Goal: Task Accomplishment & Management: Use online tool/utility

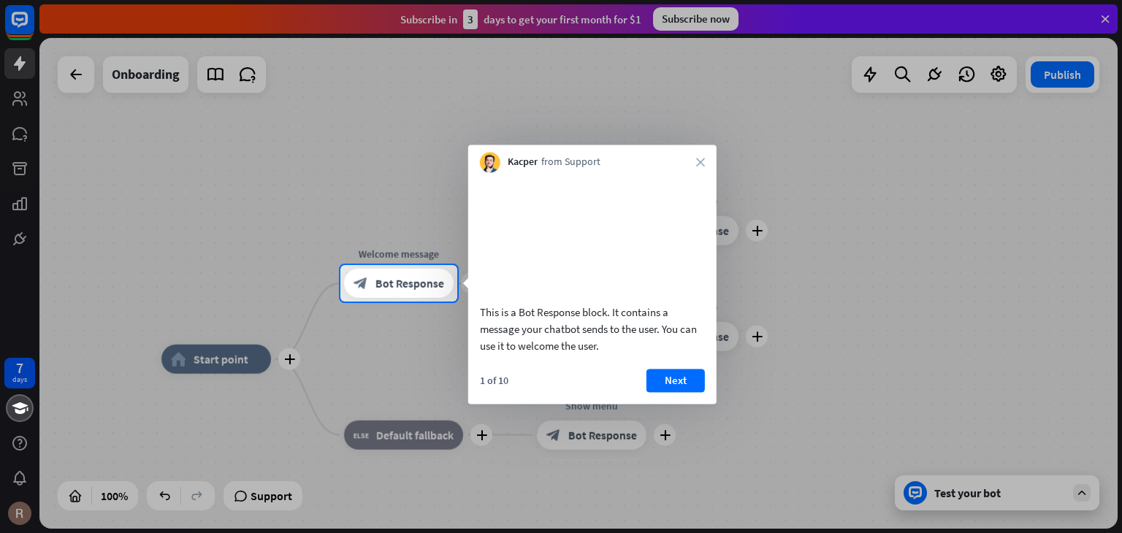
click at [692, 164] on div "Kacper from Support close" at bounding box center [592, 159] width 248 height 28
click at [699, 164] on icon "close" at bounding box center [700, 162] width 9 height 9
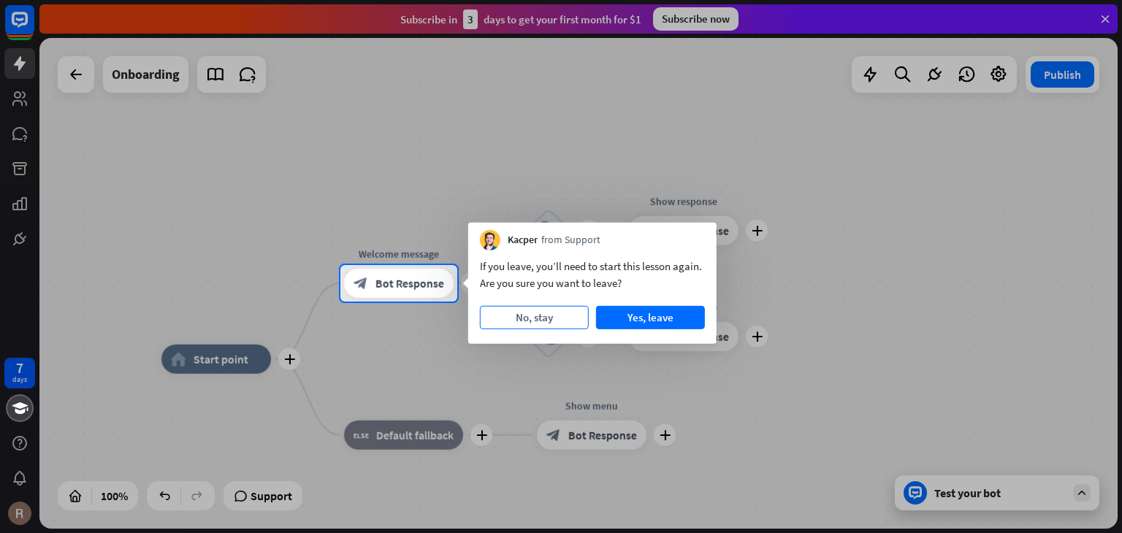
click at [552, 313] on button "No, stay" at bounding box center [534, 317] width 109 height 23
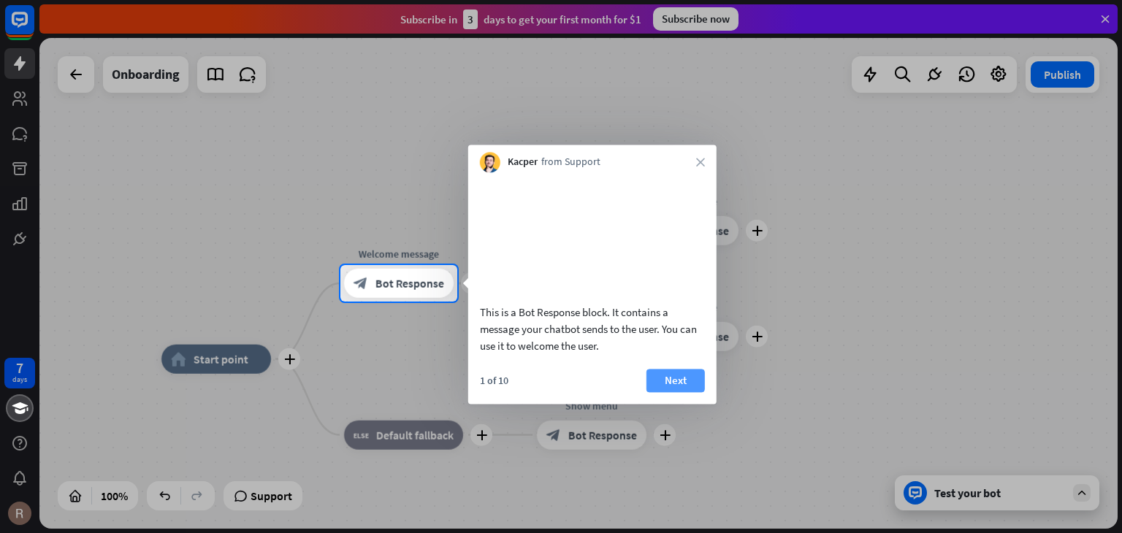
click at [674, 389] on button "Next" at bounding box center [676, 380] width 58 height 23
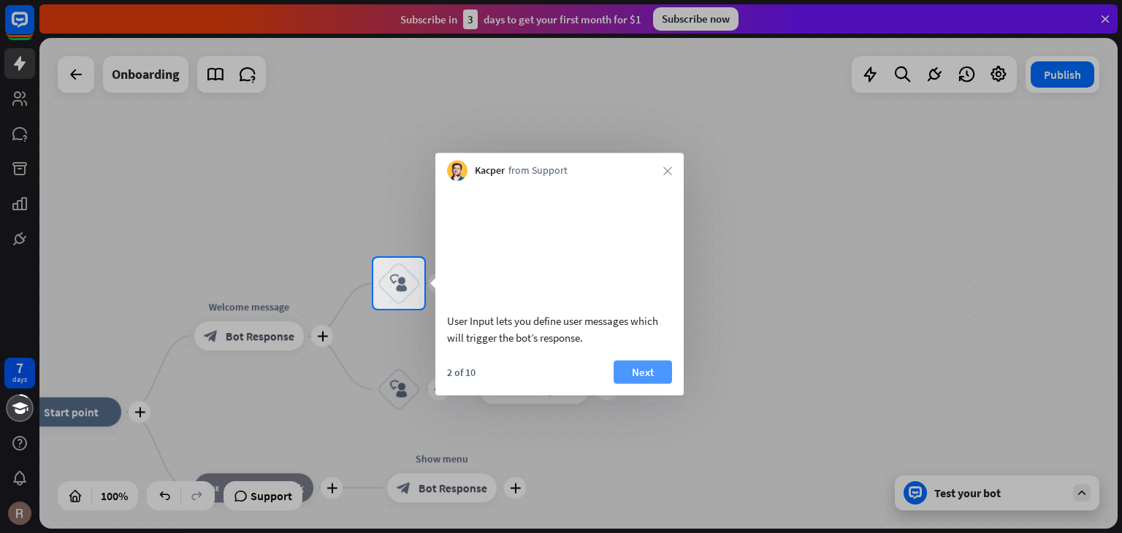
click at [646, 384] on button "Next" at bounding box center [643, 371] width 58 height 23
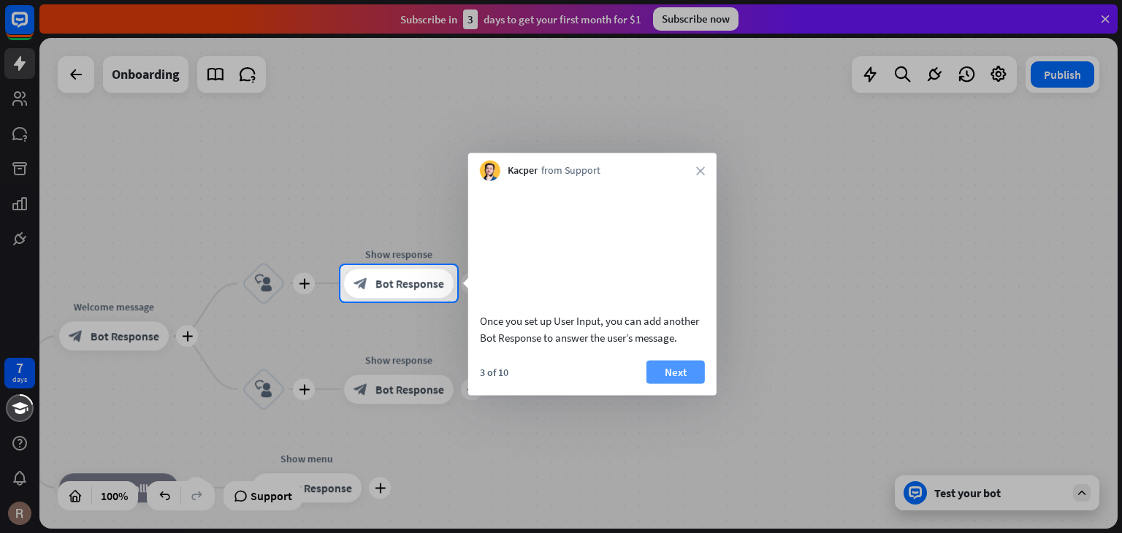
click at [674, 384] on button "Next" at bounding box center [676, 371] width 58 height 23
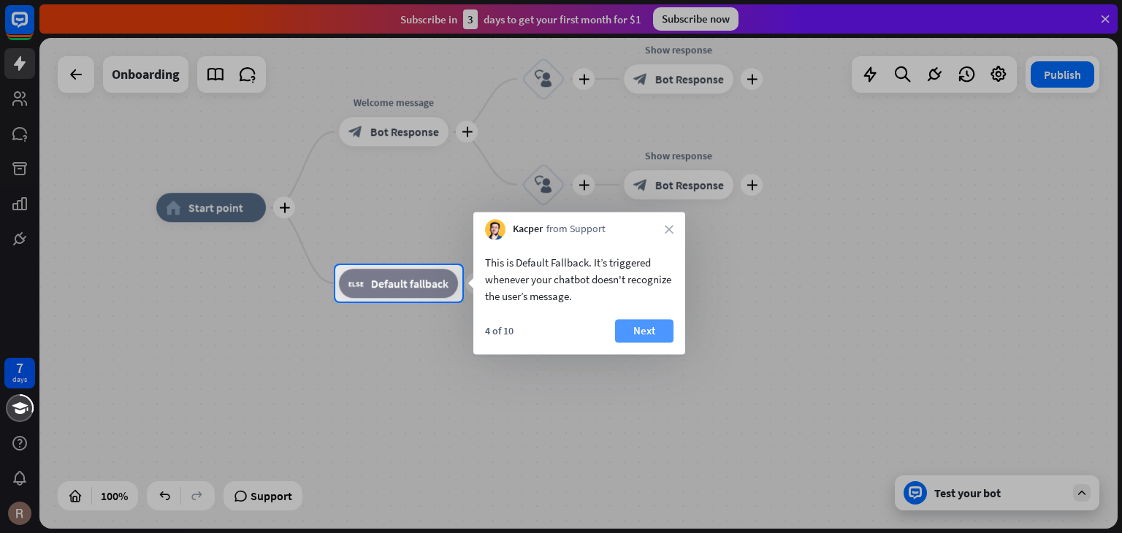
click at [640, 340] on button "Next" at bounding box center [644, 330] width 58 height 23
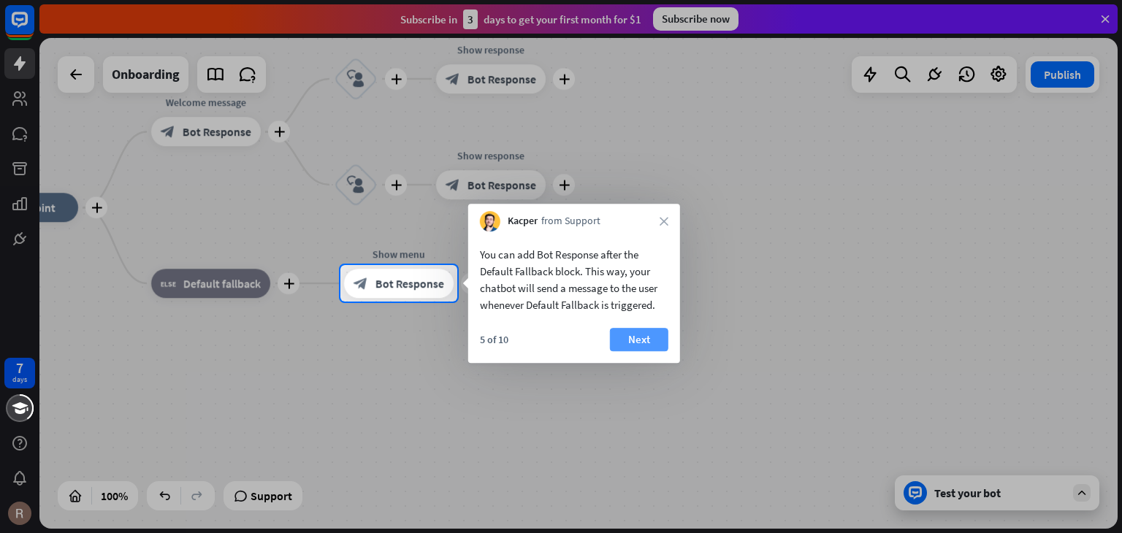
click at [649, 340] on button "Next" at bounding box center [639, 339] width 58 height 23
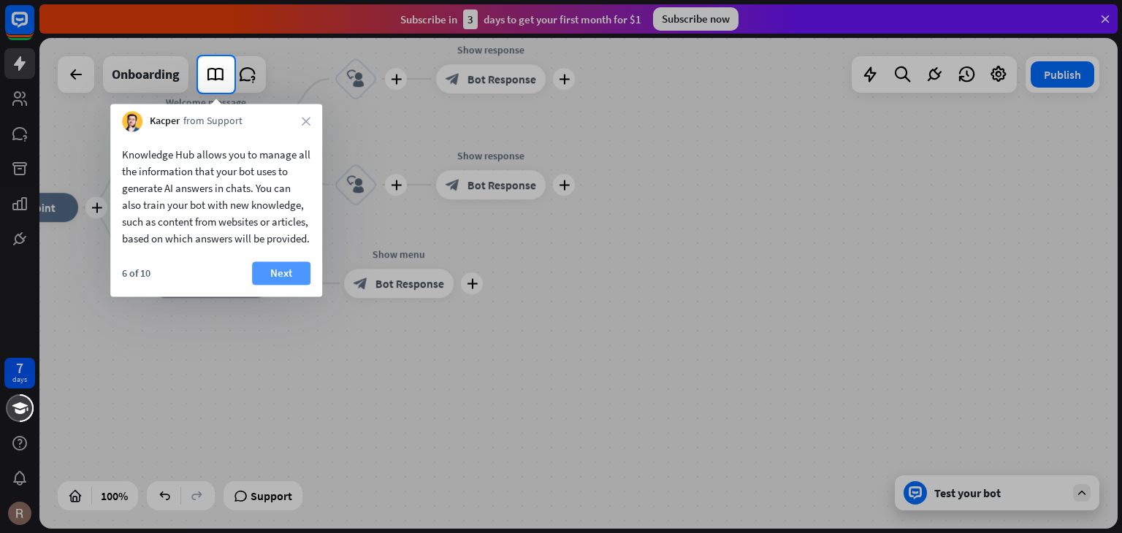
click at [275, 285] on button "Next" at bounding box center [281, 273] width 58 height 23
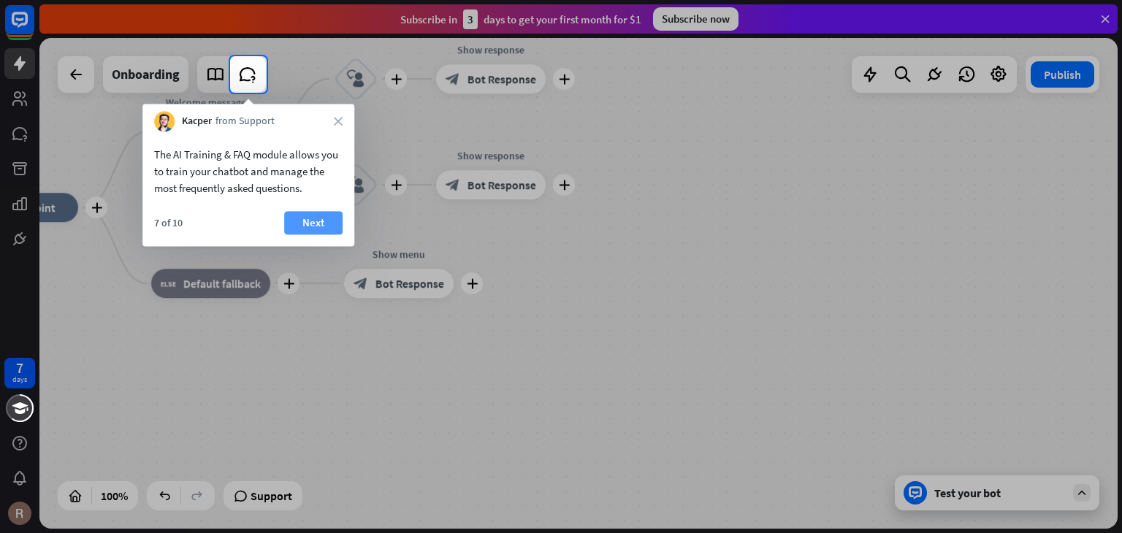
click at [310, 229] on button "Next" at bounding box center [313, 222] width 58 height 23
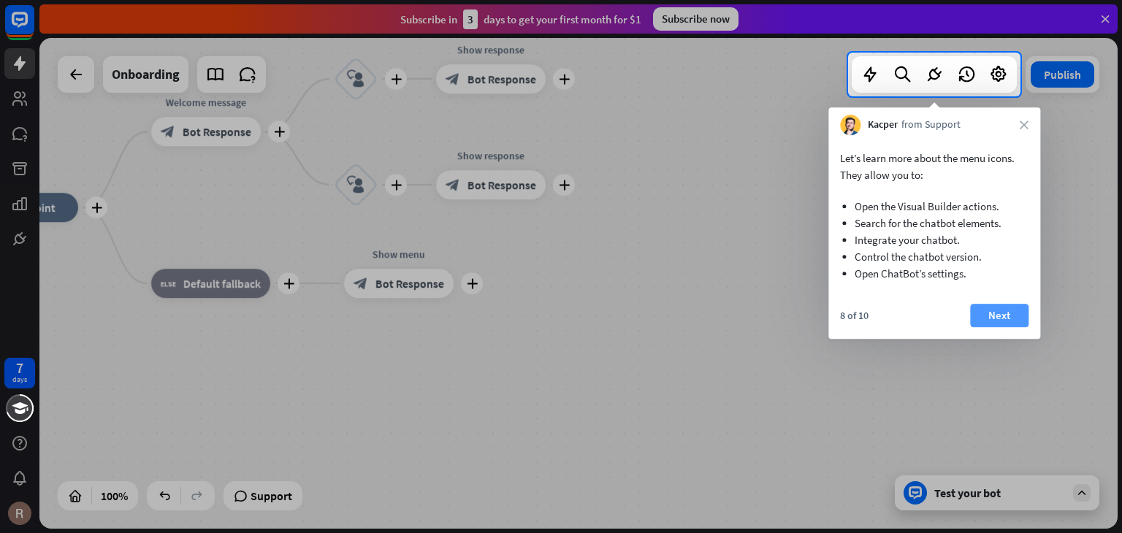
click at [994, 318] on button "Next" at bounding box center [999, 315] width 58 height 23
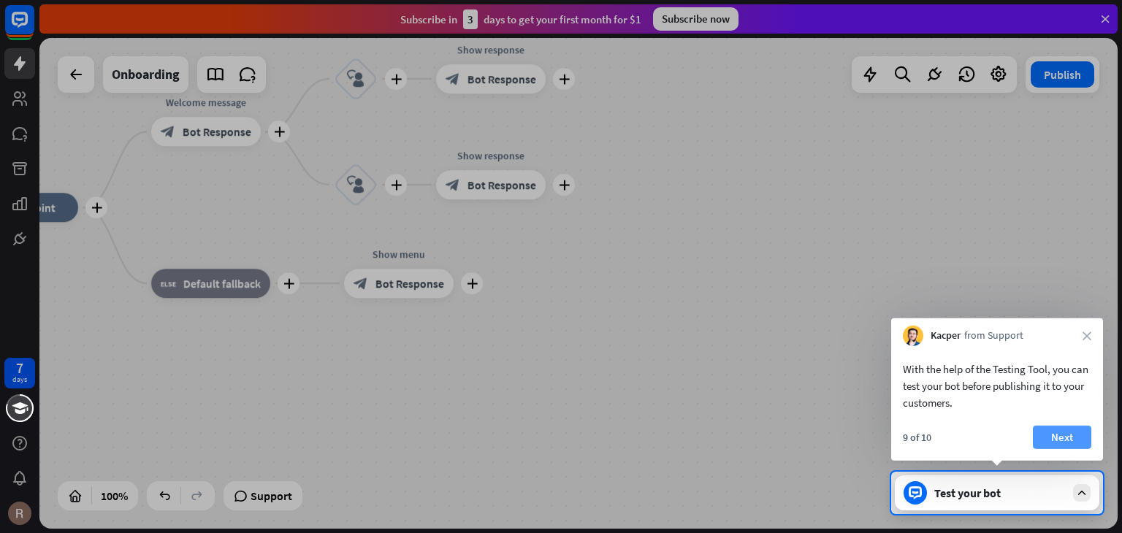
click at [1067, 435] on button "Next" at bounding box center [1062, 437] width 58 height 23
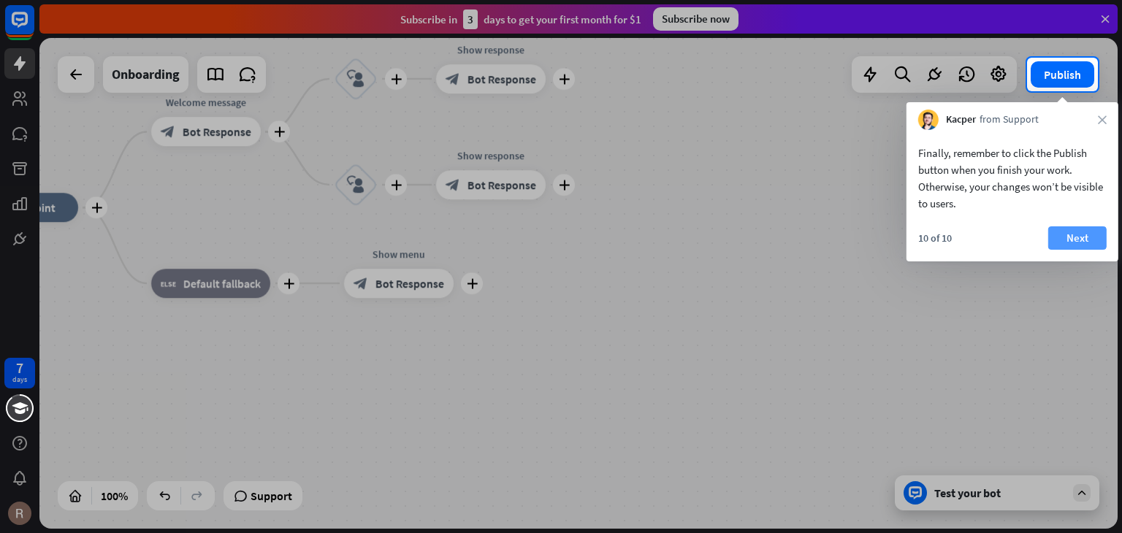
click at [1067, 237] on button "Next" at bounding box center [1077, 237] width 58 height 23
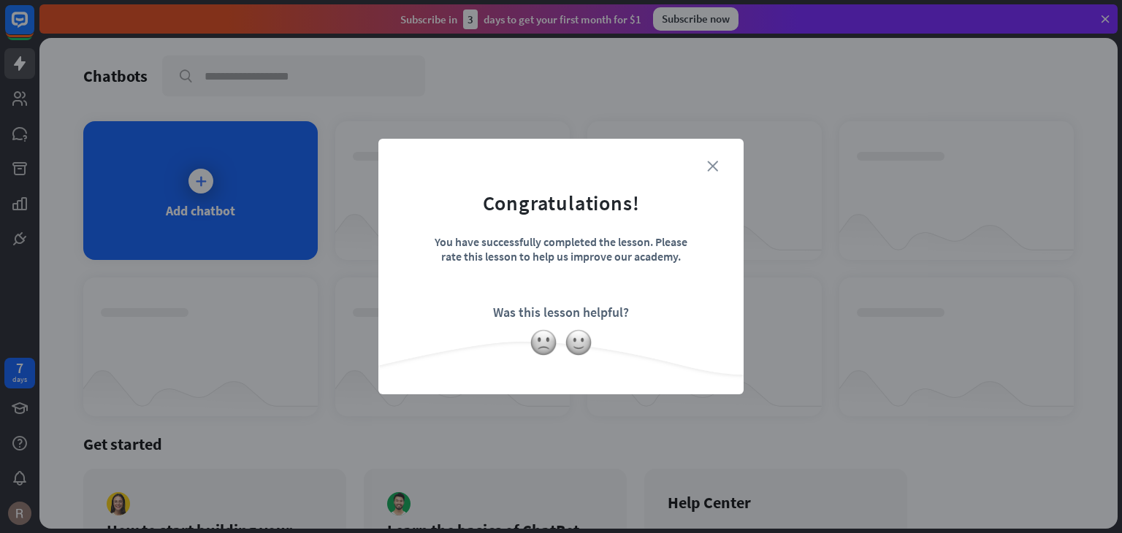
click at [712, 167] on icon "close" at bounding box center [712, 166] width 11 height 11
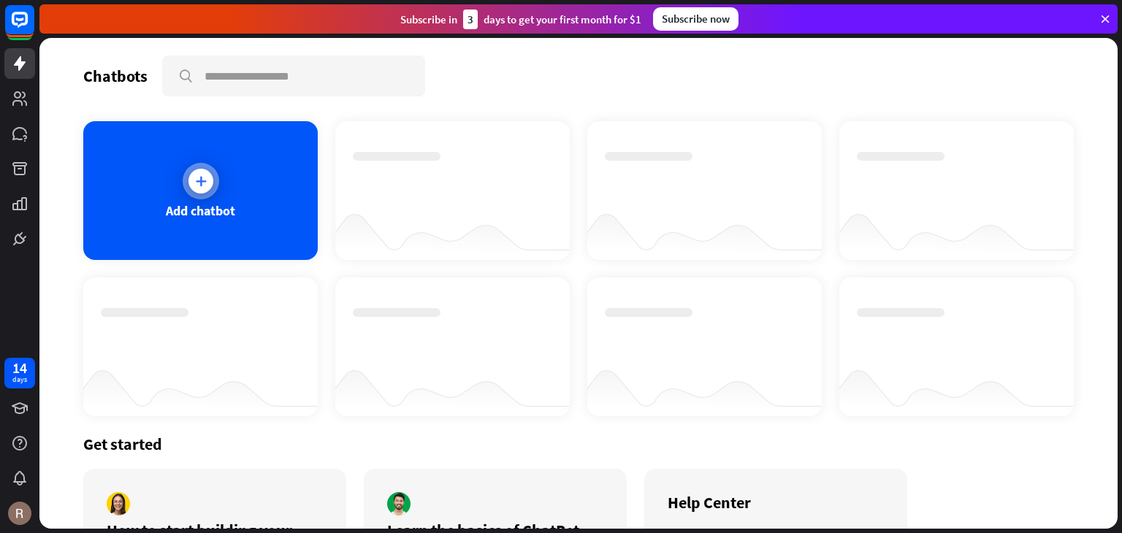
click at [248, 194] on div "Add chatbot" at bounding box center [200, 190] width 235 height 139
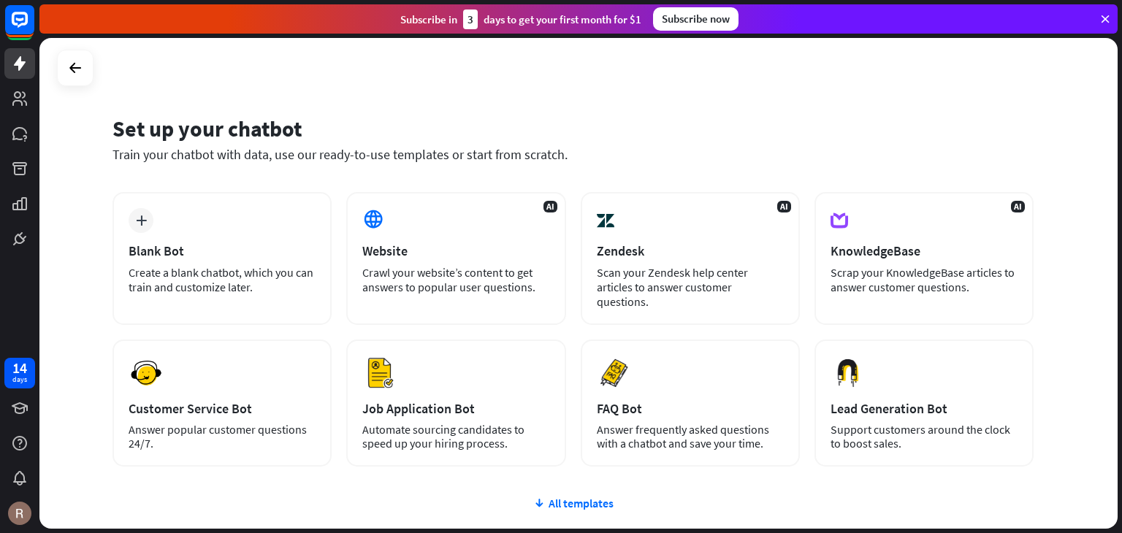
scroll to position [97, 0]
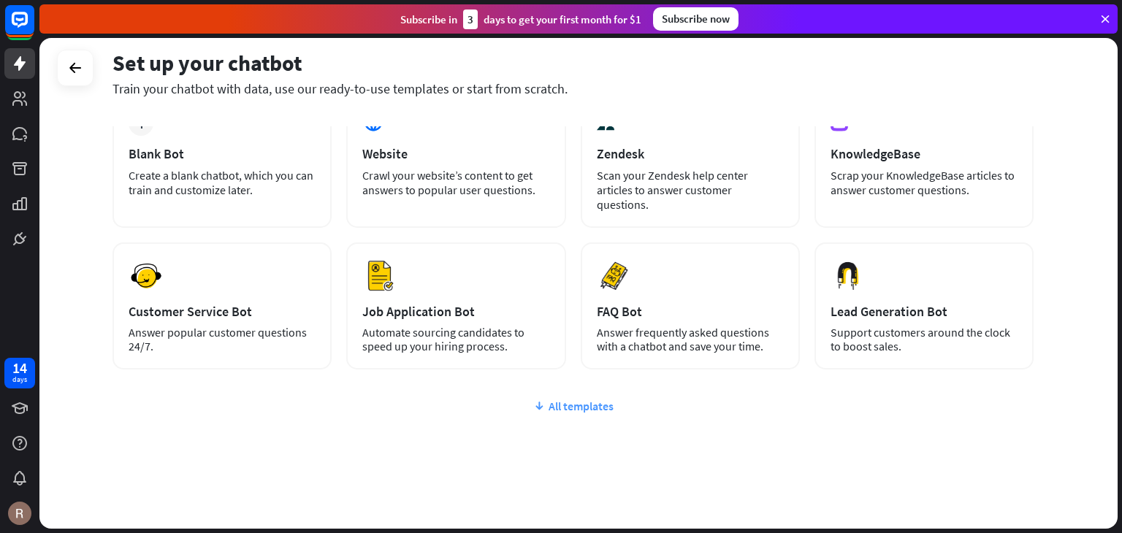
click at [541, 399] on icon at bounding box center [539, 406] width 12 height 15
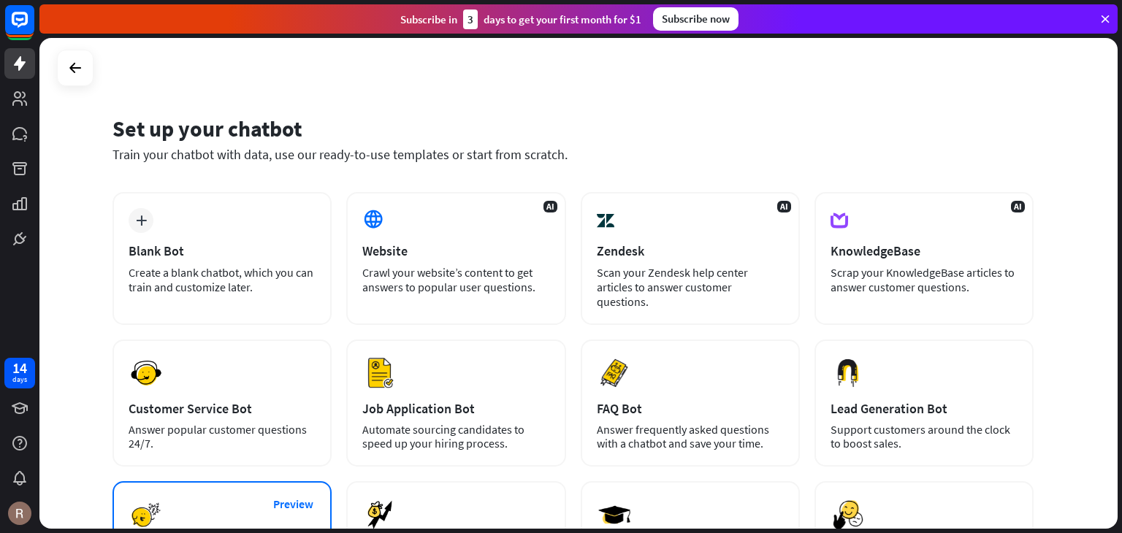
scroll to position [0, 0]
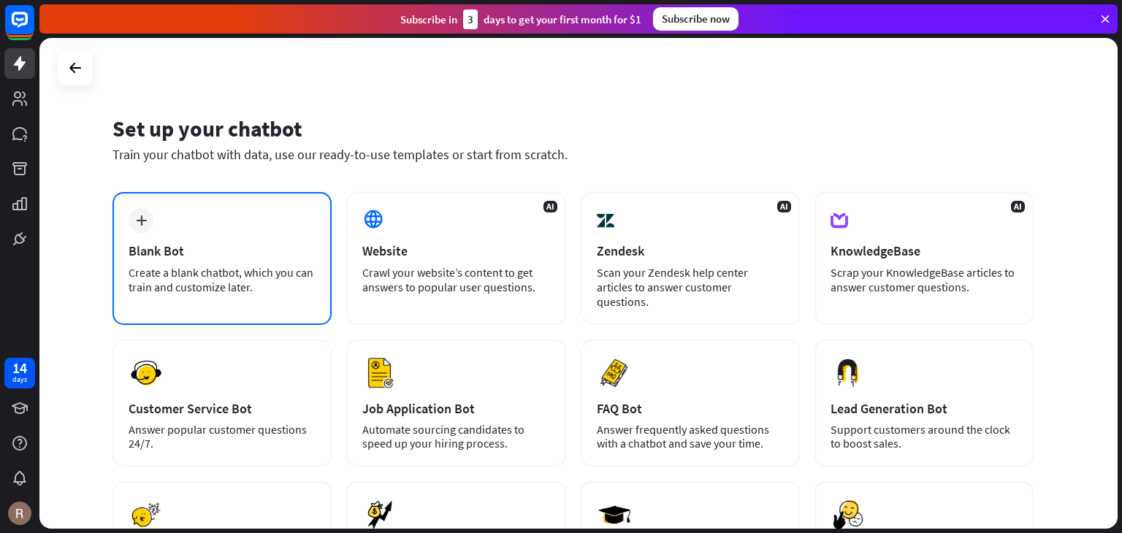
click at [289, 275] on div "Create a blank chatbot, which you can train and customize later." at bounding box center [222, 279] width 187 height 29
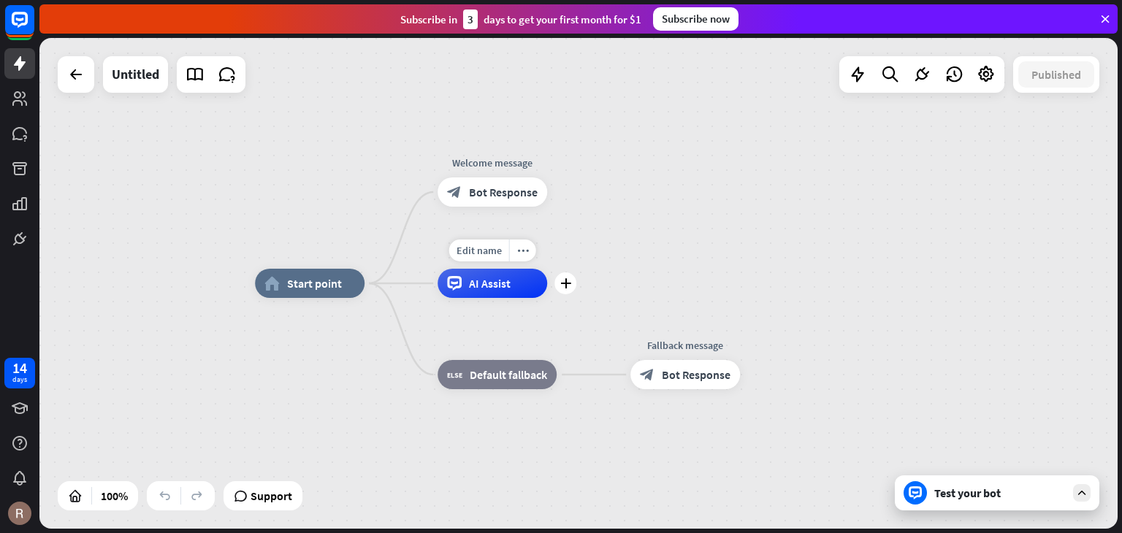
click at [513, 290] on div "AI Assist" at bounding box center [493, 283] width 110 height 29
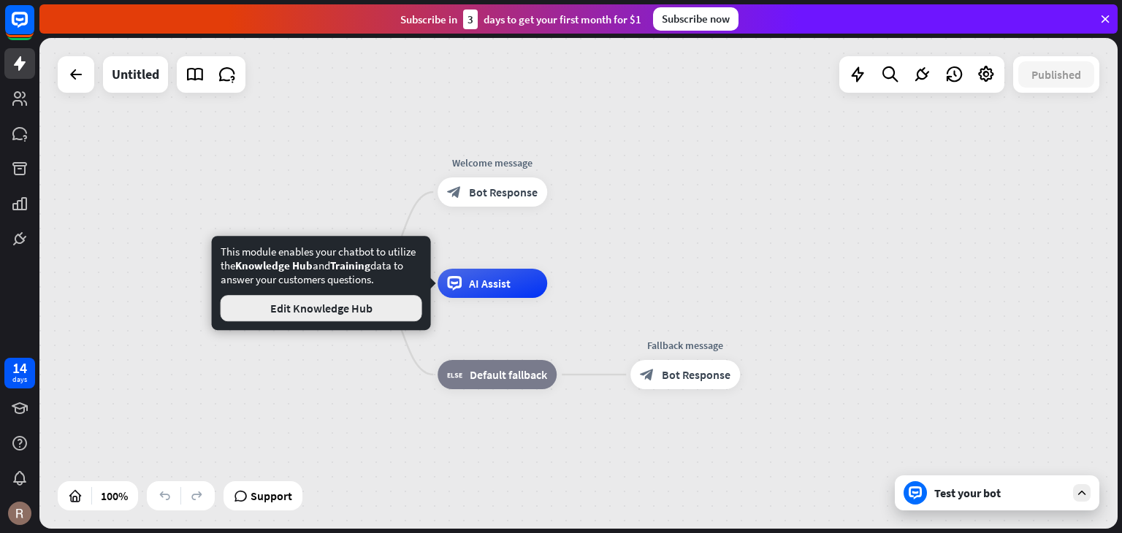
click at [395, 310] on button "Edit Knowledge Hub" at bounding box center [322, 308] width 202 height 26
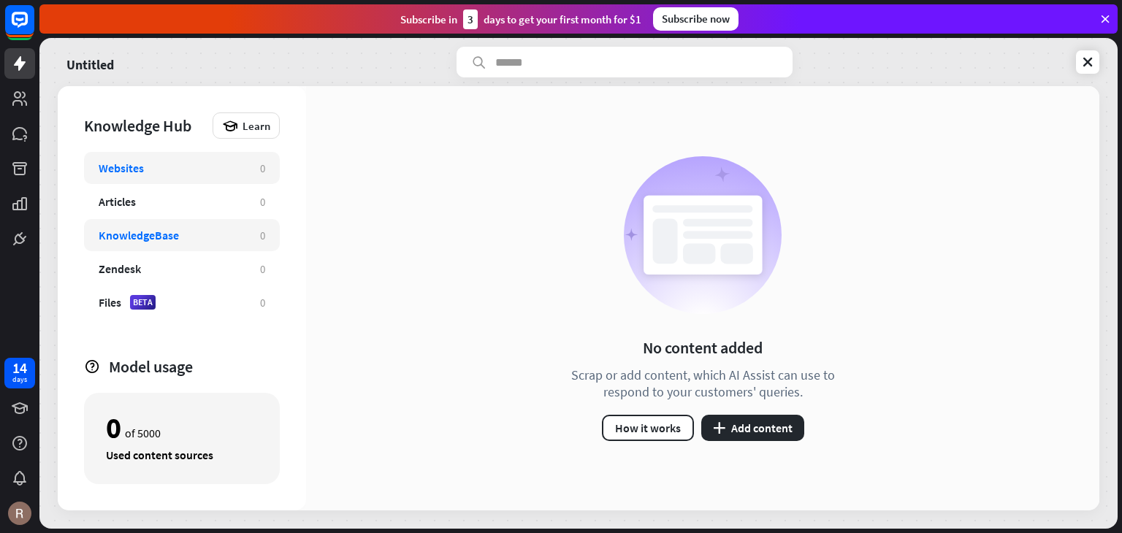
click at [206, 226] on div "KnowledgeBase 0" at bounding box center [182, 235] width 196 height 32
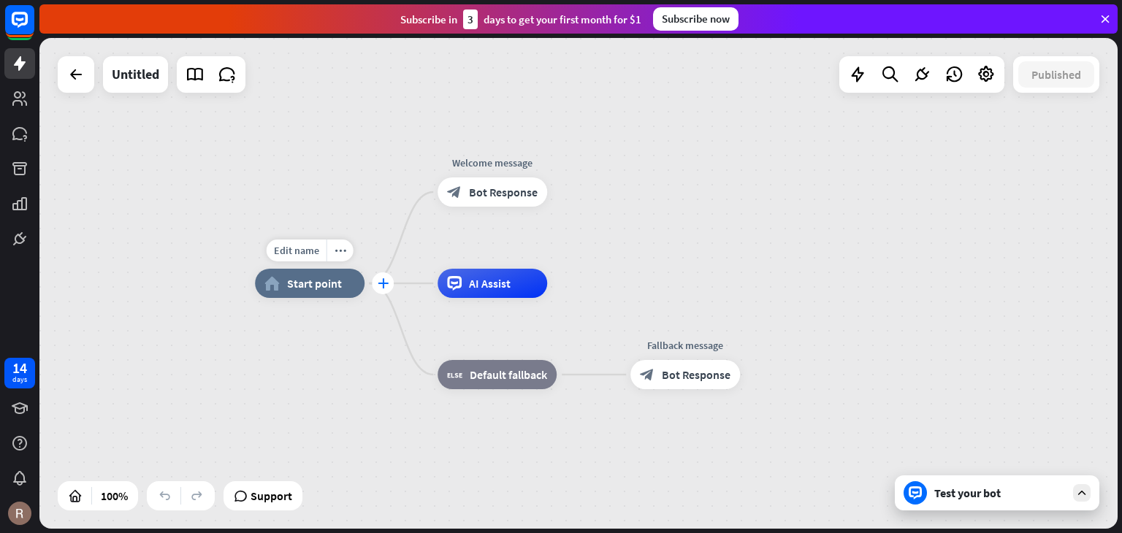
click at [386, 286] on icon "plus" at bounding box center [383, 283] width 11 height 10
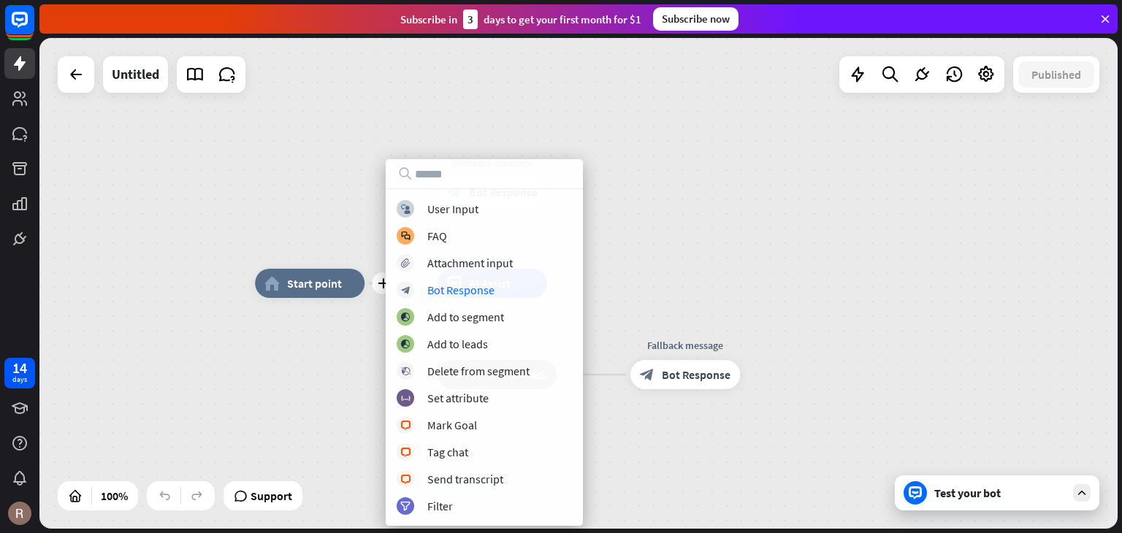
click at [627, 275] on div "plus home_2 Start point Welcome message block_bot_response Bot Response AI Assi…" at bounding box center [578, 283] width 1078 height 491
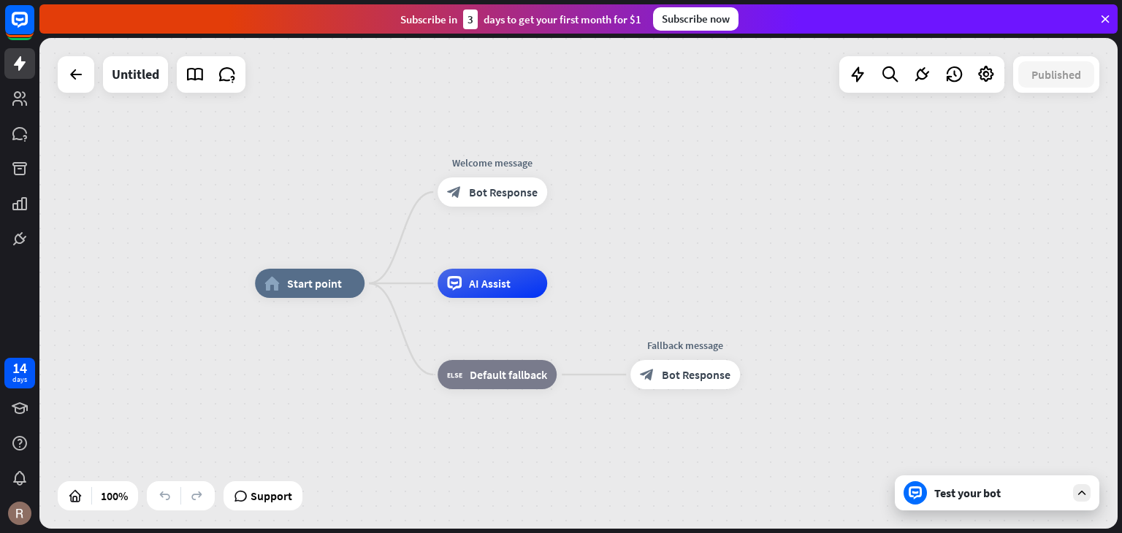
click at [967, 493] on div "Test your bot" at bounding box center [1000, 493] width 132 height 15
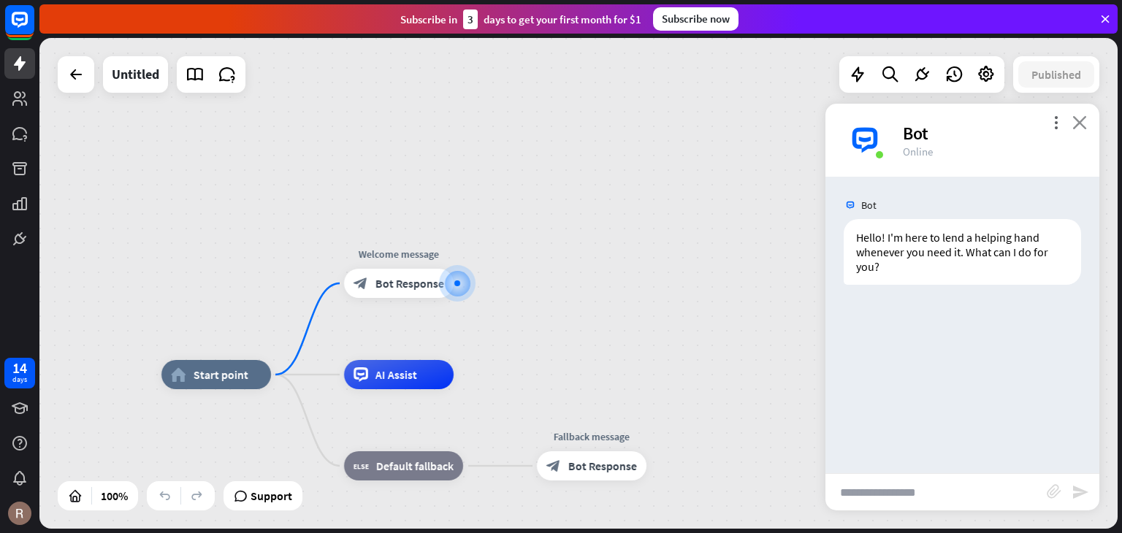
click at [1084, 115] on icon "close" at bounding box center [1080, 122] width 15 height 14
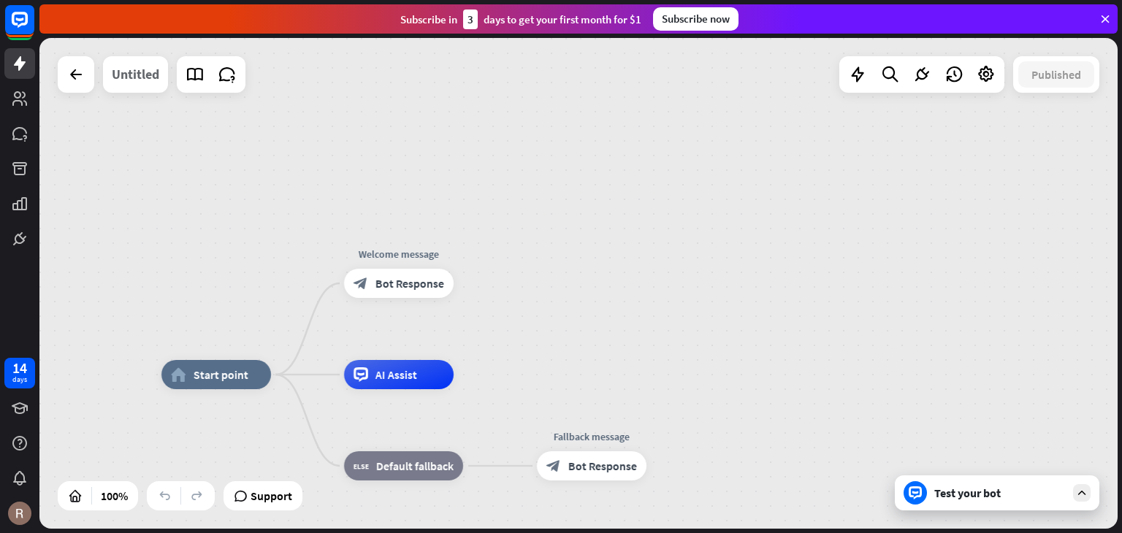
click at [144, 85] on div "Untitled" at bounding box center [135, 74] width 47 height 37
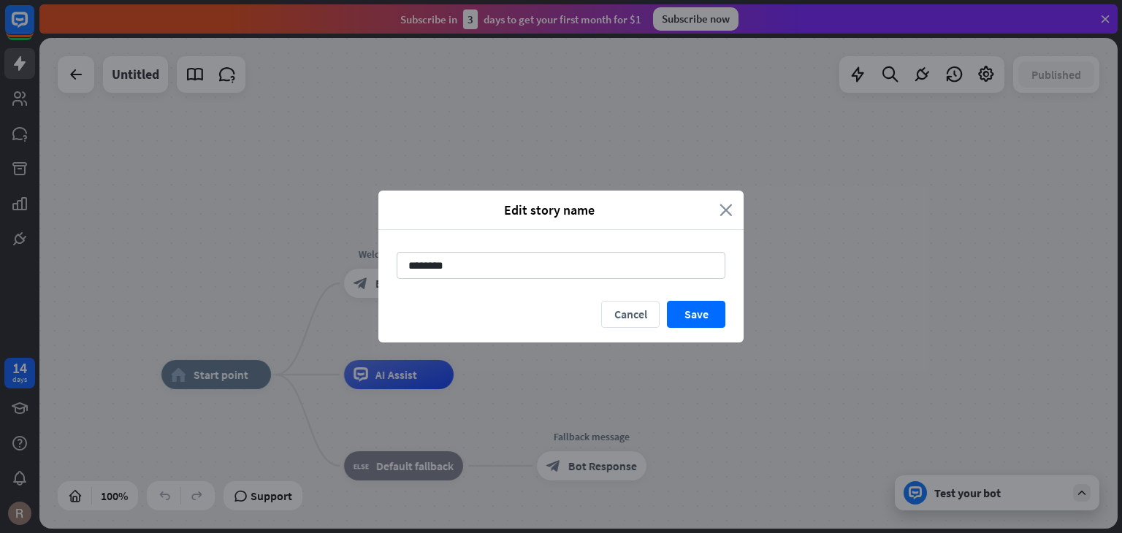
click at [728, 208] on icon "close" at bounding box center [726, 210] width 13 height 17
